Goal: Transaction & Acquisition: Purchase product/service

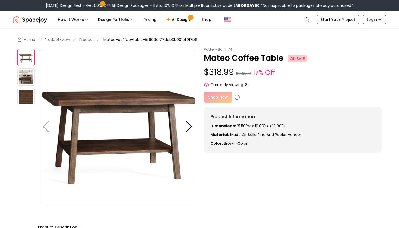
click at [218, 97] on div "Shop Now" at bounding box center [293, 97] width 178 height 11
click at [236, 96] on icon at bounding box center [236, 96] width 5 height 5
click at [237, 97] on icon at bounding box center [236, 96] width 5 height 5
click at [188, 127] on div at bounding box center [188, 127] width 7 height 12
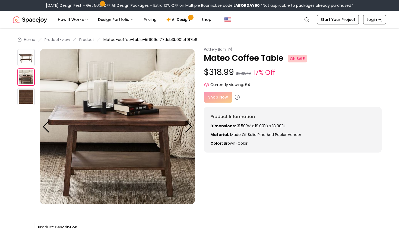
click at [225, 92] on div "Shop Now" at bounding box center [293, 97] width 178 height 11
click at [223, 95] on div "Shop Now" at bounding box center [293, 97] width 178 height 11
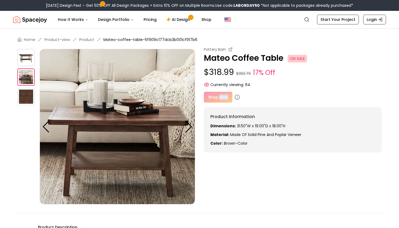
click at [223, 95] on div "Shop Now" at bounding box center [293, 97] width 178 height 11
click at [237, 98] on icon at bounding box center [237, 97] width 0 height 1
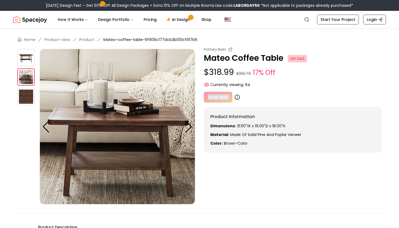
click at [237, 98] on icon at bounding box center [237, 97] width 0 height 1
click at [311, 192] on div "Pottery Barn Mateo Coffee Table ON SALE $318.99 $382.79 17% Off Currently viewi…" at bounding box center [199, 126] width 364 height 158
click at [216, 95] on div "Shop Now" at bounding box center [293, 97] width 178 height 11
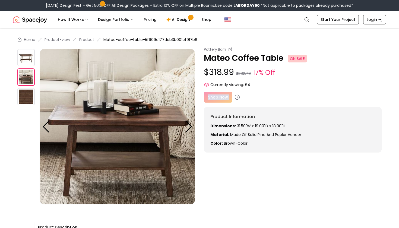
click at [216, 95] on div "Shop Now" at bounding box center [293, 97] width 178 height 11
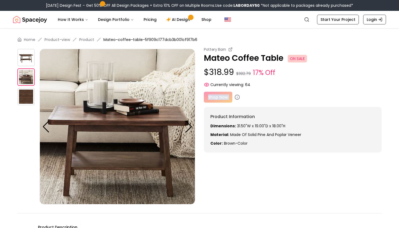
click at [216, 95] on div "Shop Now" at bounding box center [293, 97] width 178 height 11
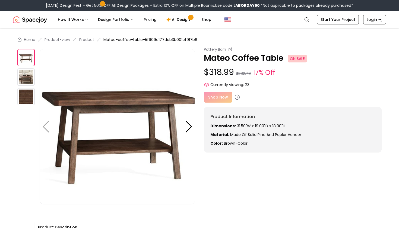
click at [218, 96] on div "Shop Now" at bounding box center [293, 97] width 178 height 11
click at [218, 97] on div "Shop Now" at bounding box center [293, 97] width 178 height 11
click at [191, 127] on div at bounding box center [188, 127] width 7 height 12
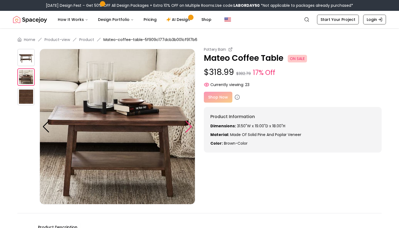
click at [191, 127] on div at bounding box center [188, 127] width 7 height 12
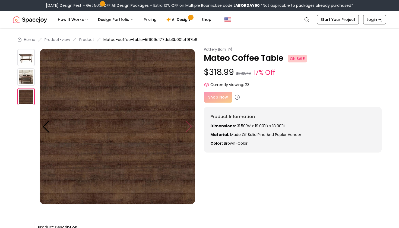
click at [191, 127] on img at bounding box center [117, 126] width 155 height 155
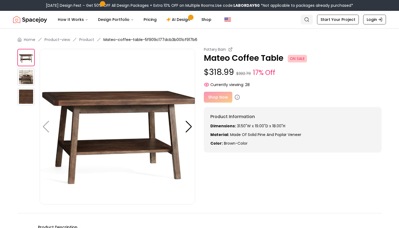
click at [307, 20] on circle "Global" at bounding box center [307, 20] width 4 height 4
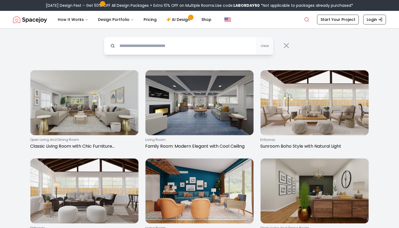
click at [201, 45] on input "text" at bounding box center [188, 46] width 169 height 18
type input "**********"
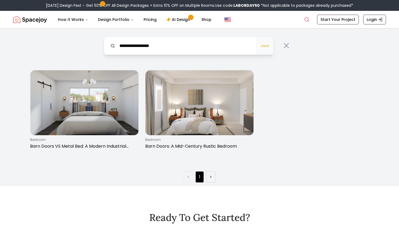
click at [265, 48] on span "clear" at bounding box center [264, 46] width 8 height 4
click at [264, 48] on span "clear" at bounding box center [264, 46] width 8 height 4
